Goal: Task Accomplishment & Management: Complete application form

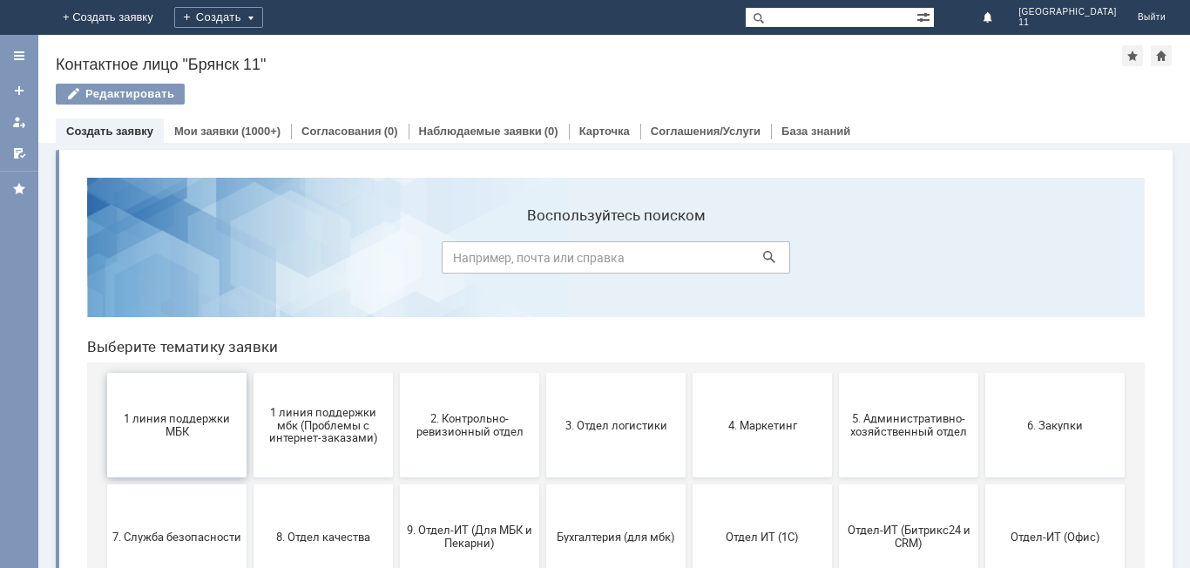
click at [156, 427] on span "1 линия поддержки МБК" at bounding box center [176, 425] width 129 height 26
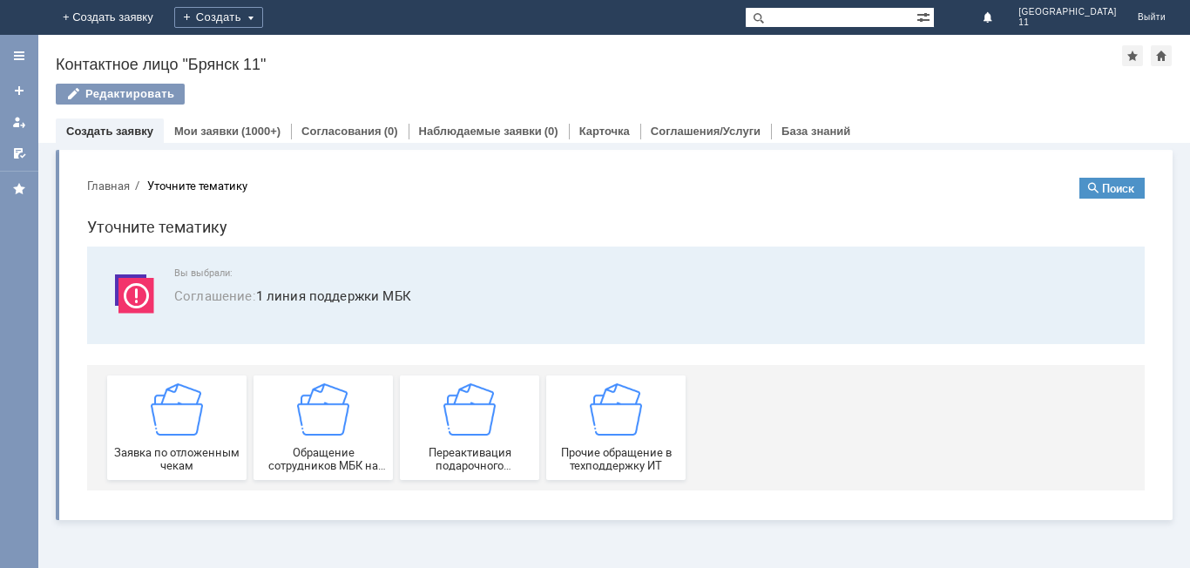
click at [156, 427] on div "Заявка по отложенным чекам" at bounding box center [176, 427] width 129 height 89
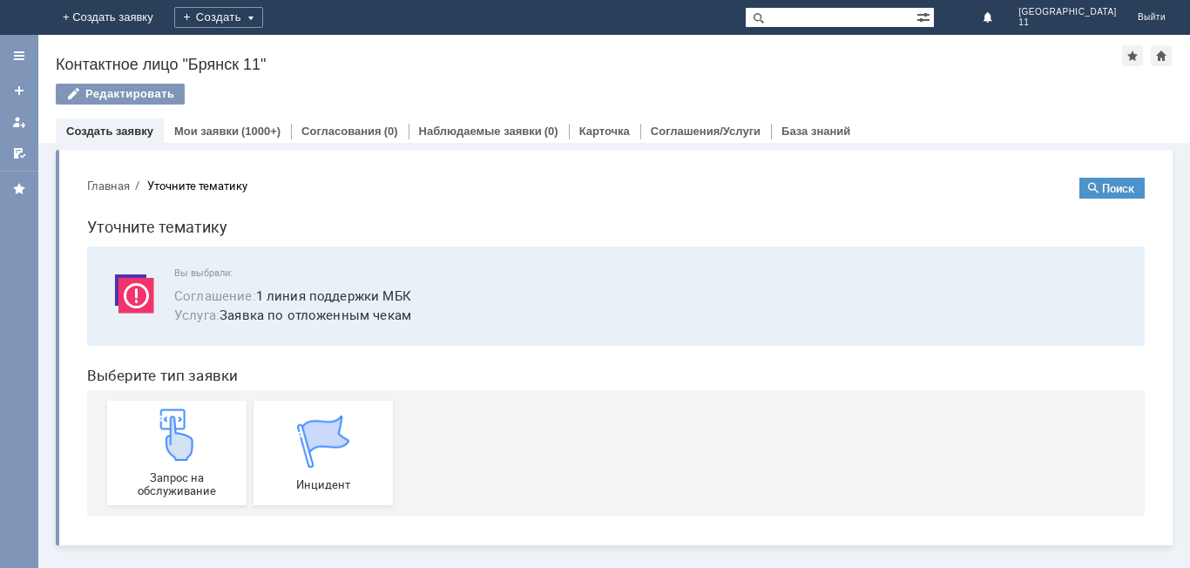
click at [156, 427] on img at bounding box center [177, 435] width 52 height 52
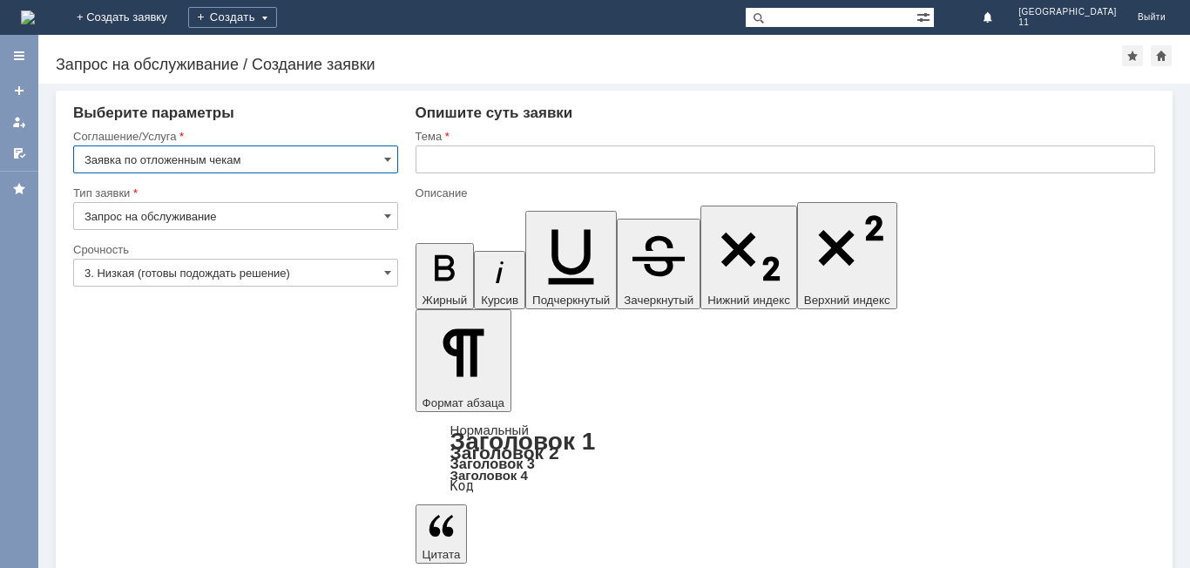
click at [439, 164] on input "text" at bounding box center [786, 159] width 740 height 28
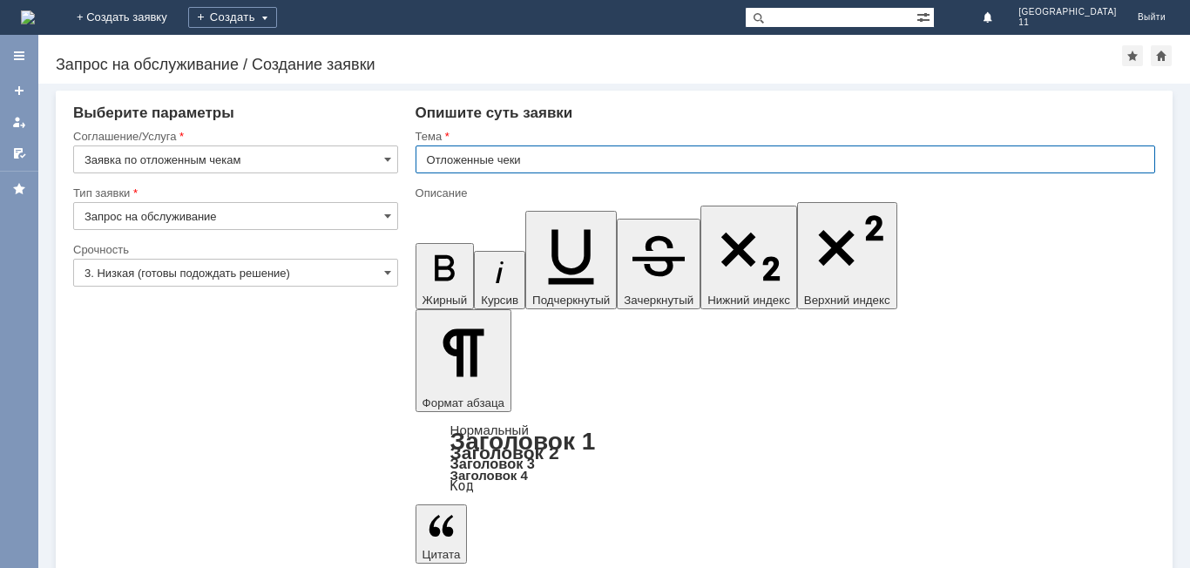
type input "Отложенные чеки"
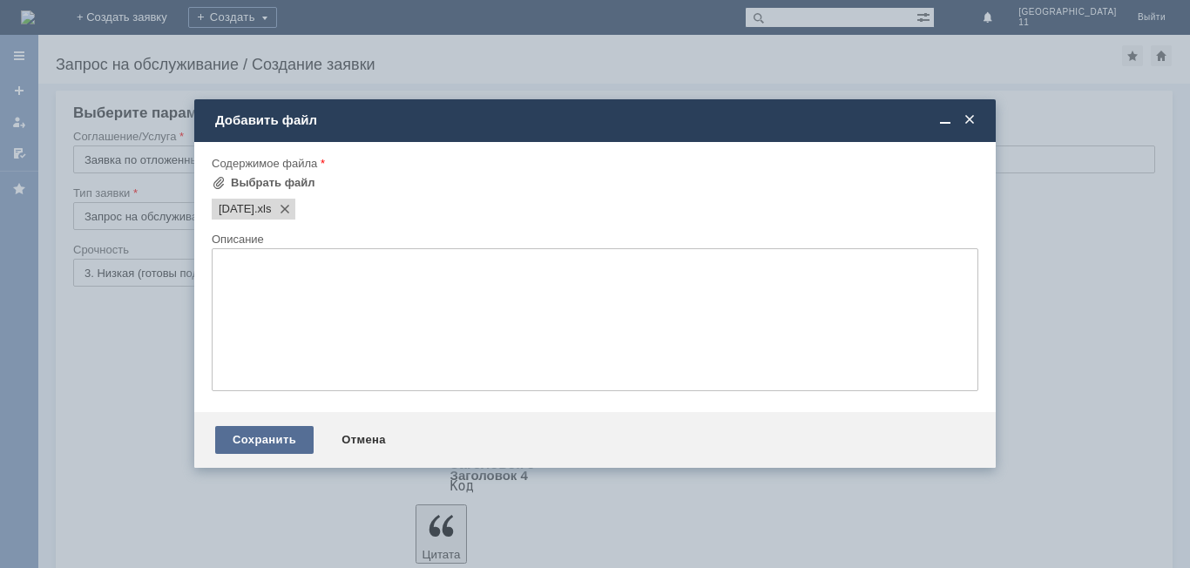
click at [290, 447] on div "Сохранить" at bounding box center [264, 440] width 98 height 28
